Goal: Task Accomplishment & Management: Manage account settings

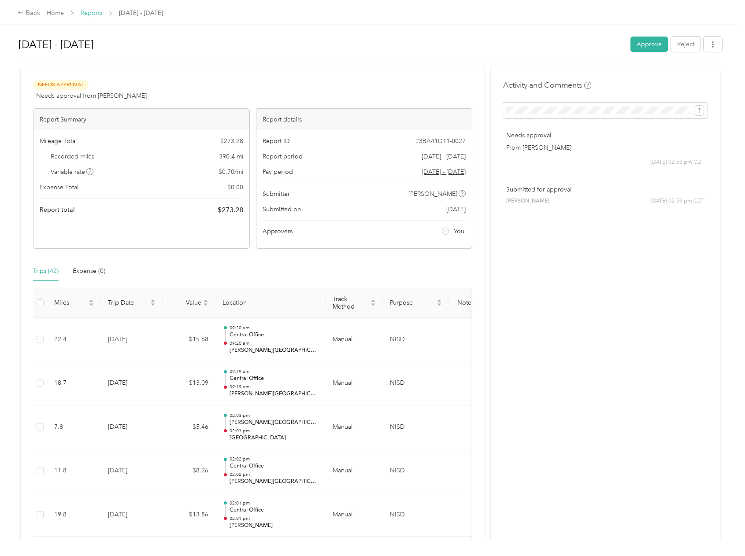
click at [86, 14] on link "Reports" at bounding box center [92, 12] width 22 height 7
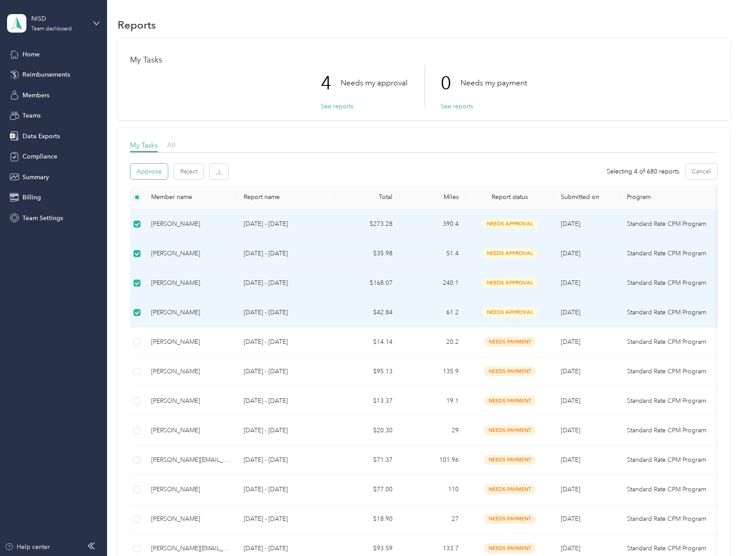
click at [148, 169] on button "Approve" at bounding box center [148, 171] width 37 height 15
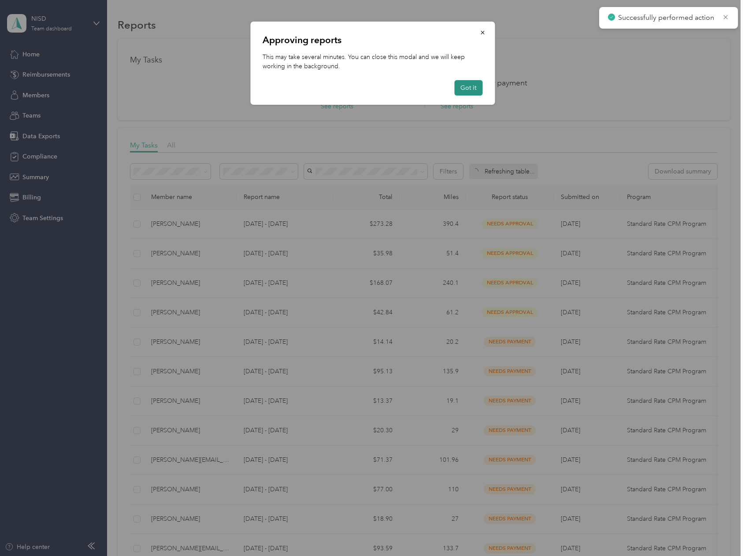
click at [464, 85] on button "Got it" at bounding box center [468, 87] width 28 height 15
